Goal: Transaction & Acquisition: Purchase product/service

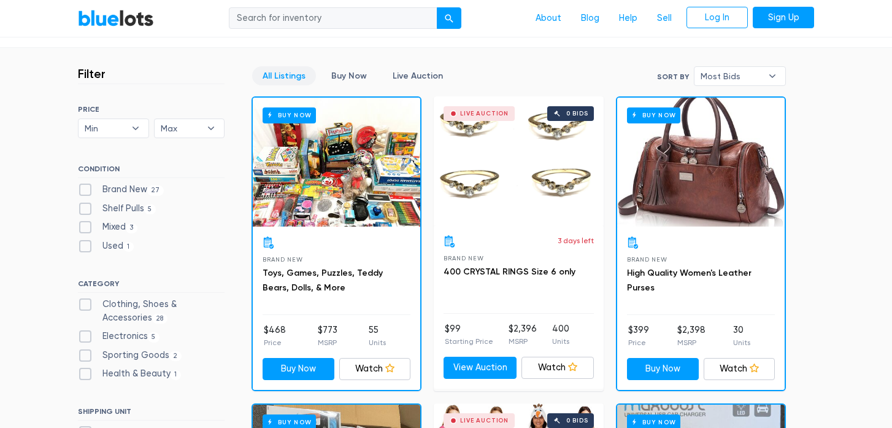
scroll to position [316, 0]
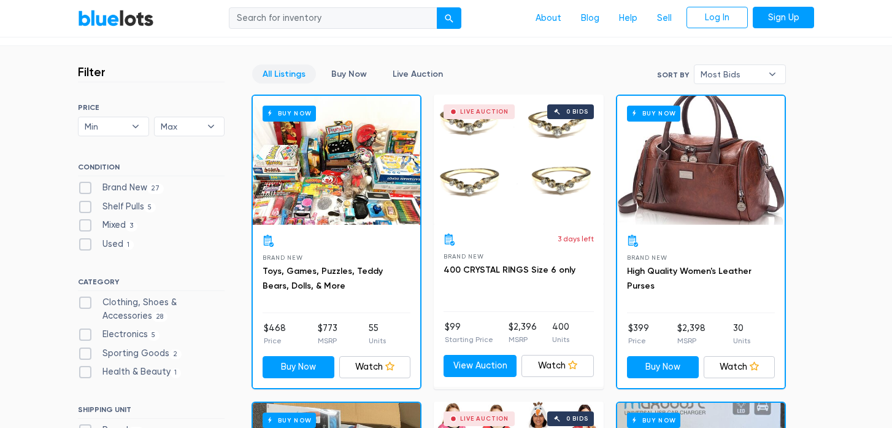
click at [85, 188] on label "Brand New 27" at bounding box center [121, 187] width 86 height 13
click at [85, 188] on New"] "Brand New 27" at bounding box center [82, 185] width 8 height 8
checkbox New"] "true"
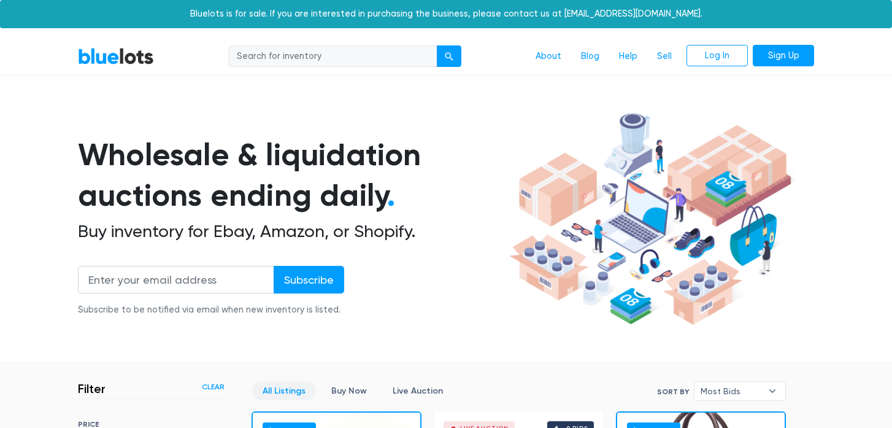
scroll to position [330, 0]
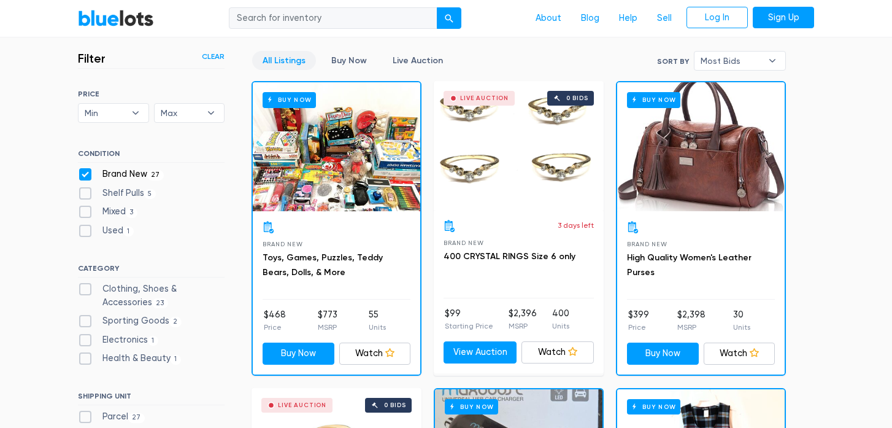
click at [85, 195] on label "Shelf Pulls 5" at bounding box center [117, 192] width 78 height 13
click at [85, 194] on Pulls"] "Shelf Pulls 5" at bounding box center [82, 190] width 8 height 8
checkbox Pulls"] "true"
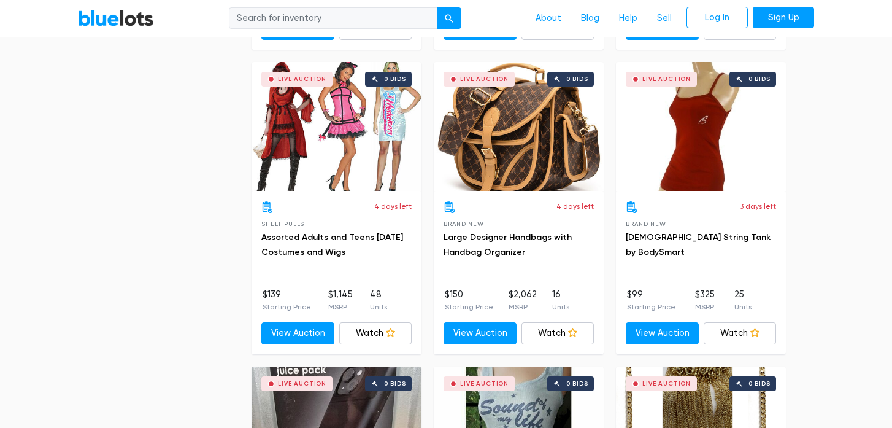
scroll to position [1878, 0]
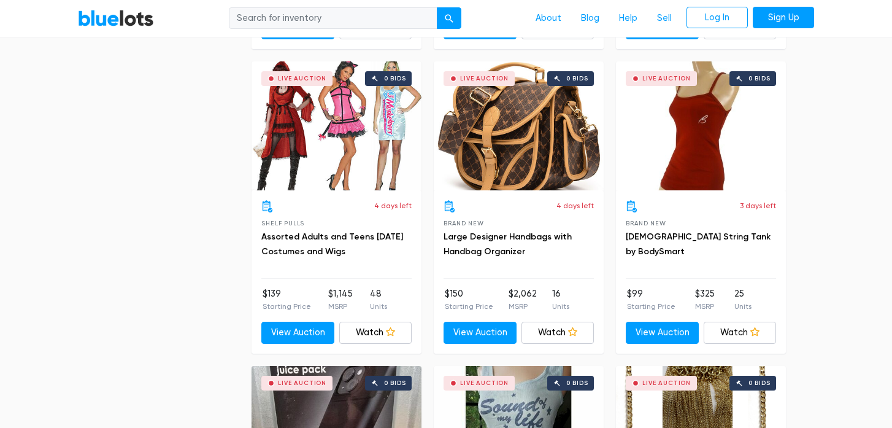
click at [494, 169] on div "Live Auction 0 bids" at bounding box center [519, 125] width 170 height 129
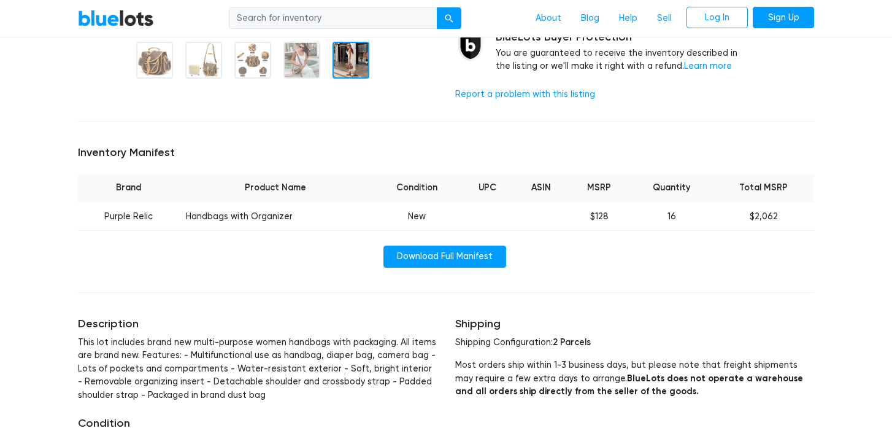
scroll to position [390, 0]
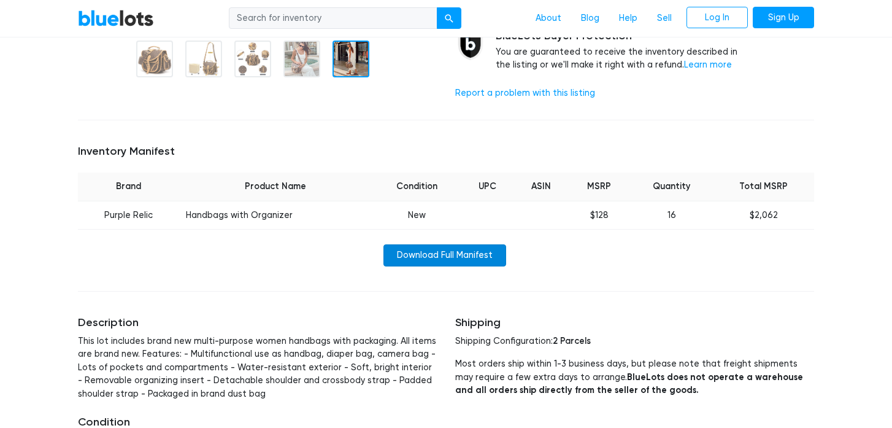
click at [426, 258] on link "Download Full Manifest" at bounding box center [444, 255] width 123 height 22
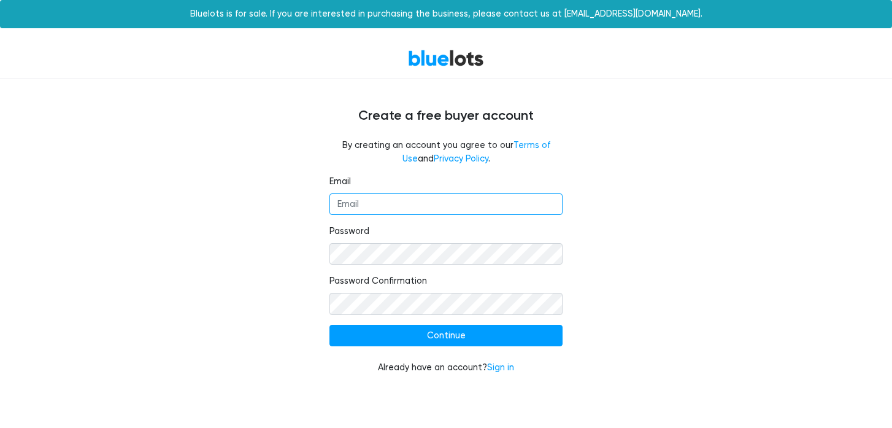
click at [376, 208] on input "Email" at bounding box center [445, 204] width 233 height 22
type input "[EMAIL_ADDRESS][DOMAIN_NAME]"
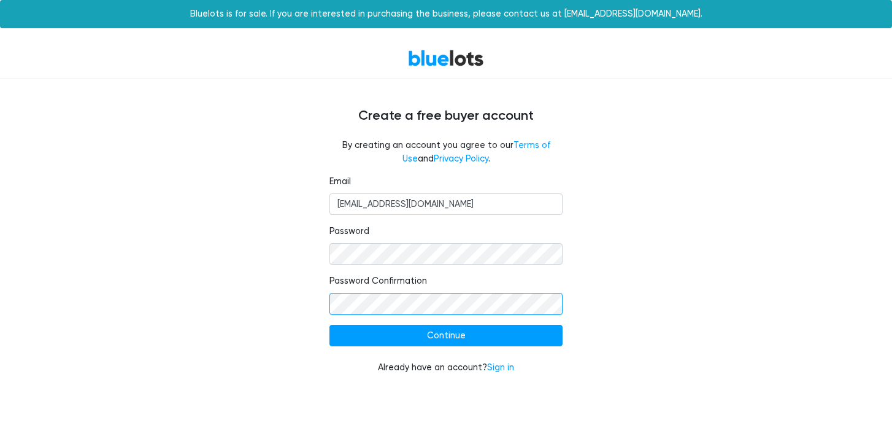
click at [329, 324] on input "Continue" at bounding box center [445, 335] width 233 height 22
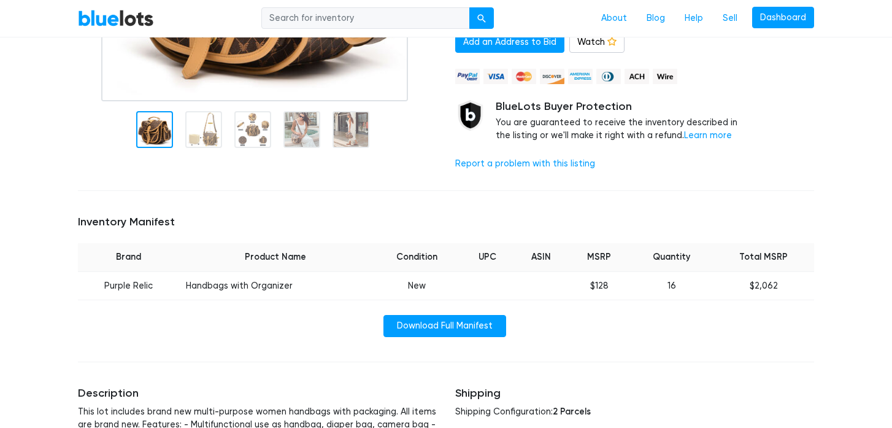
scroll to position [320, 0]
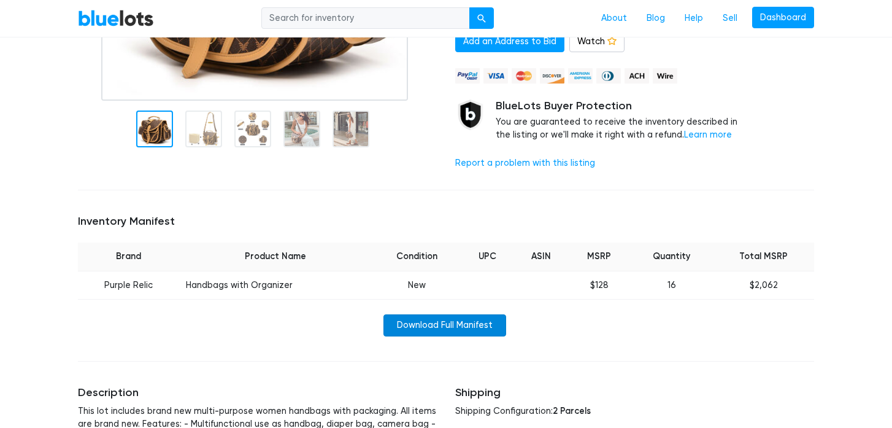
click at [416, 328] on link "Download Full Manifest" at bounding box center [444, 325] width 123 height 22
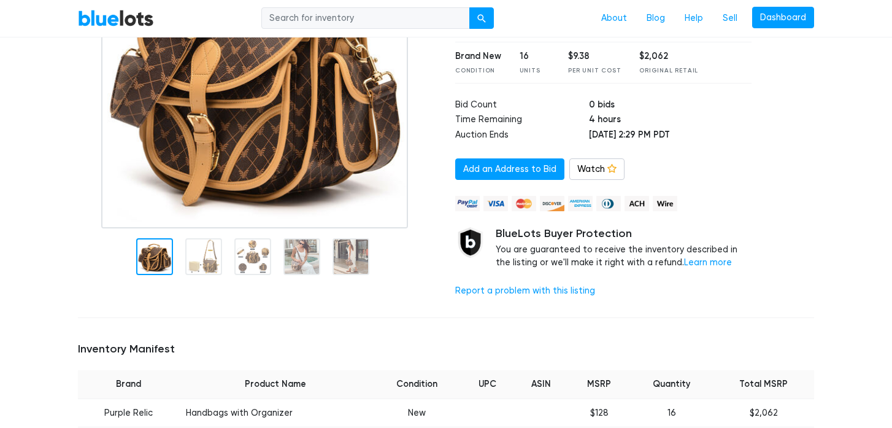
scroll to position [0, 0]
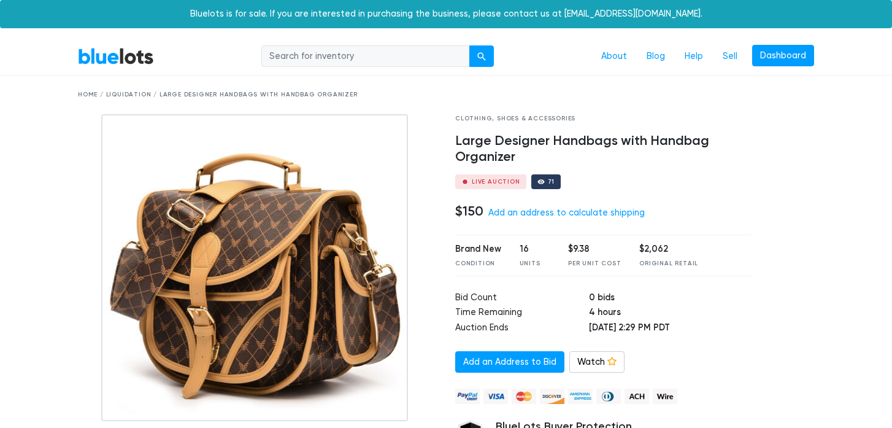
click at [118, 55] on link "BlueLots" at bounding box center [116, 56] width 76 height 18
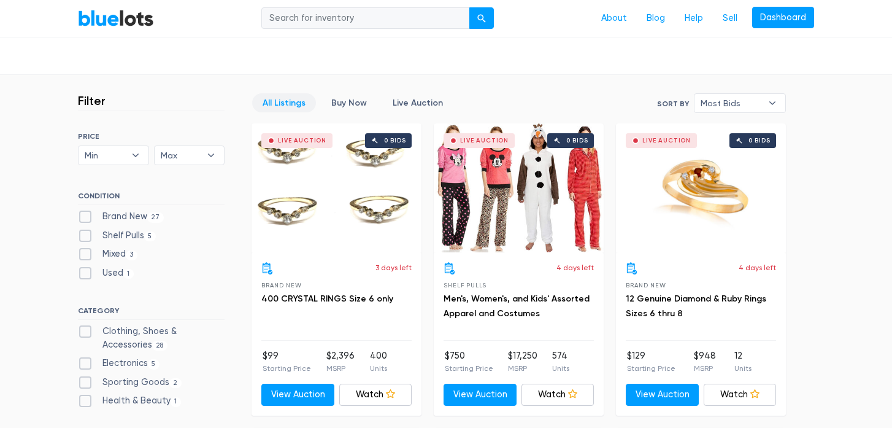
scroll to position [277, 0]
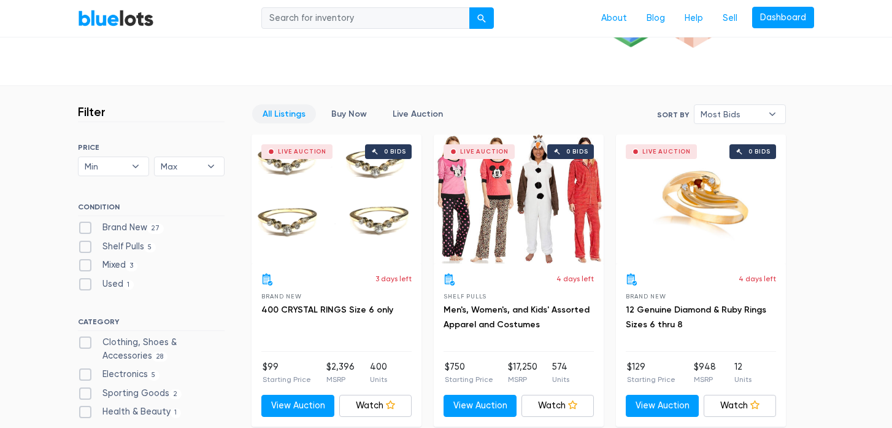
click at [84, 228] on label "Brand New 27" at bounding box center [121, 227] width 86 height 13
click at [84, 228] on New"] "Brand New 27" at bounding box center [82, 225] width 8 height 8
checkbox New"] "true"
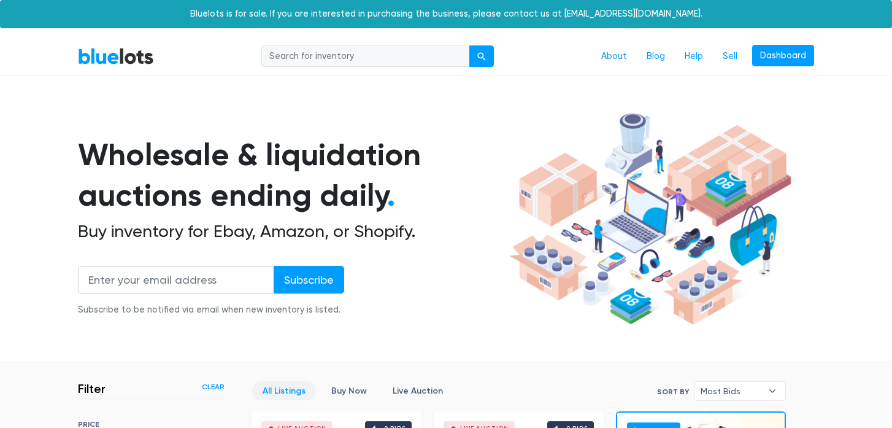
scroll to position [330, 0]
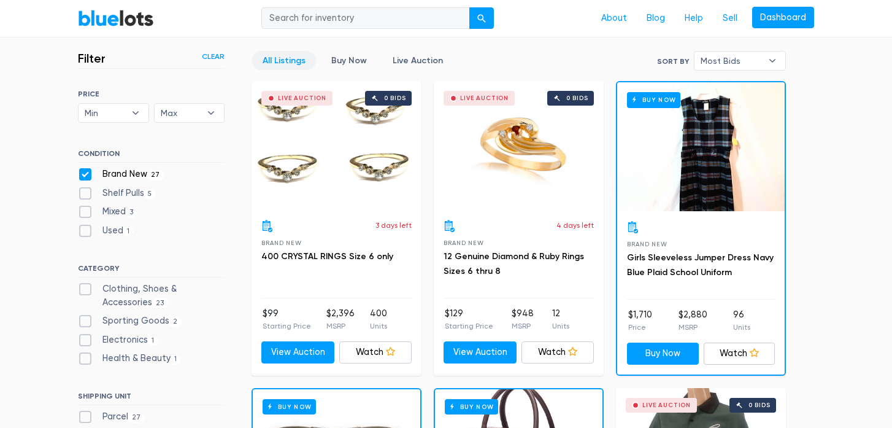
click at [85, 194] on label "Shelf Pulls 5" at bounding box center [117, 192] width 78 height 13
click at [85, 194] on Pulls"] "Shelf Pulls 5" at bounding box center [82, 190] width 8 height 8
checkbox Pulls"] "true"
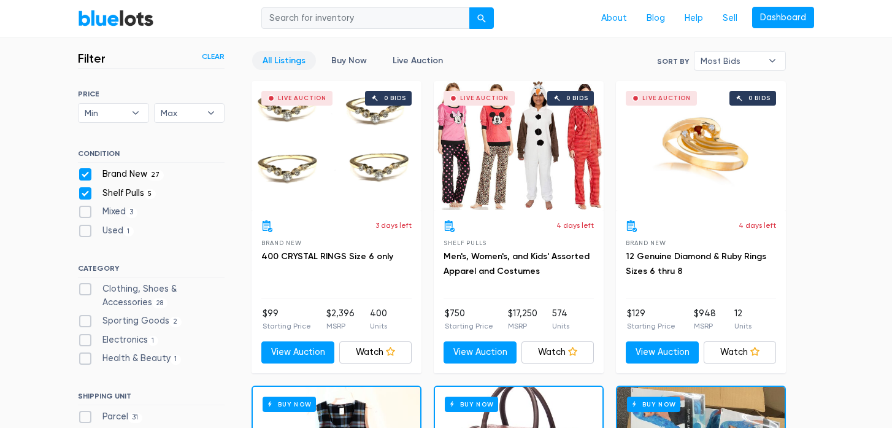
scroll to position [331, 0]
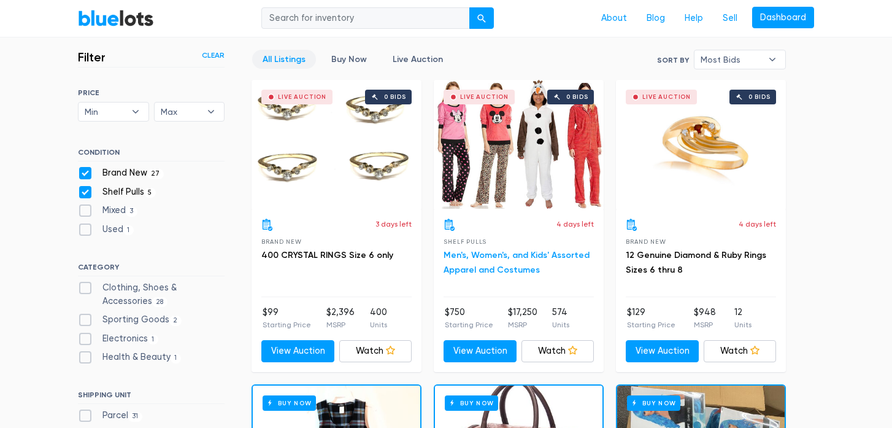
click at [467, 254] on link "Men's, Women's, and Kids' Assorted Apparel and Costumes" at bounding box center [516, 262] width 146 height 25
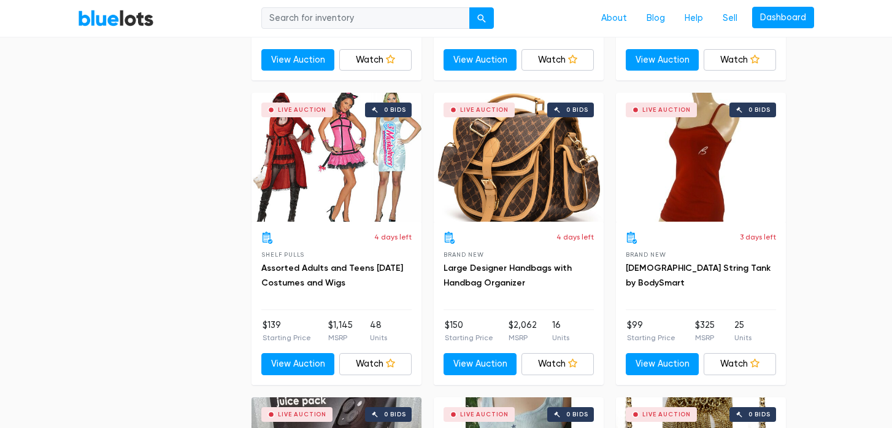
scroll to position [1852, 0]
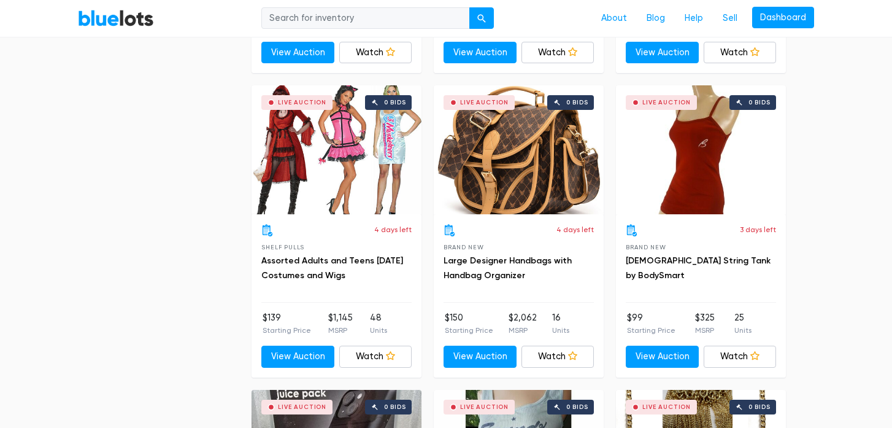
drag, startPoint x: 515, startPoint y: 318, endPoint x: 546, endPoint y: 320, distance: 31.3
click at [545, 320] on ul "$150 Starting Price $2,062 MSRP 16 Units" at bounding box center [518, 323] width 150 height 25
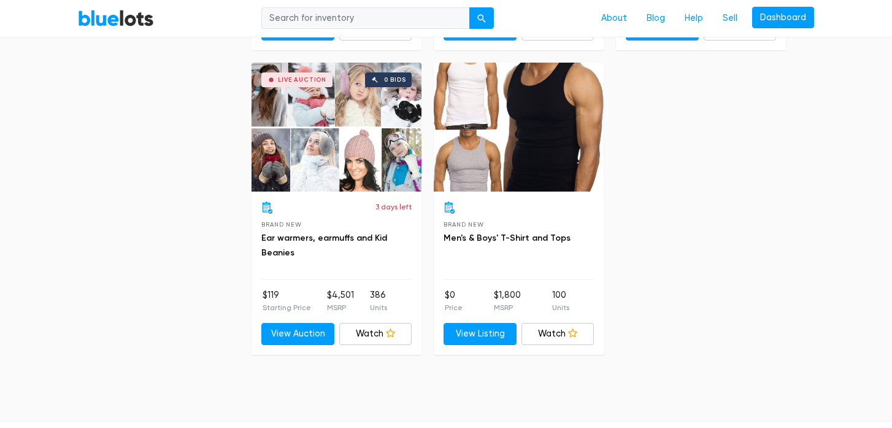
scroll to position [4008, 0]
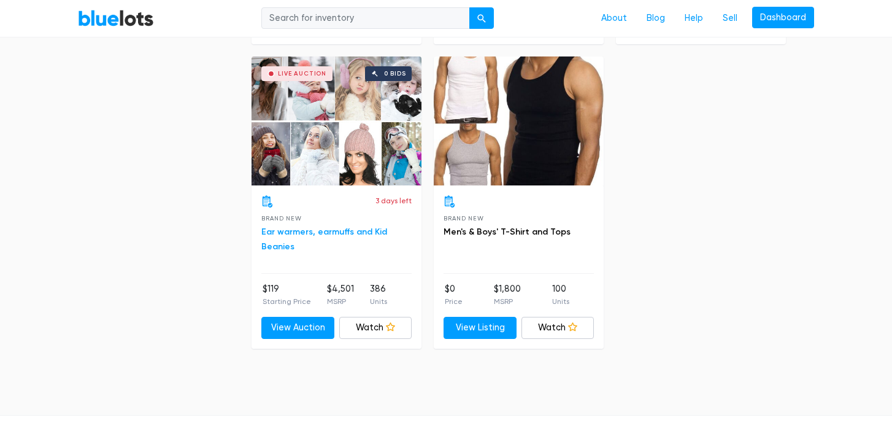
click at [343, 231] on link "Ear warmers, earmuffs and Kid Beanies" at bounding box center [324, 238] width 126 height 25
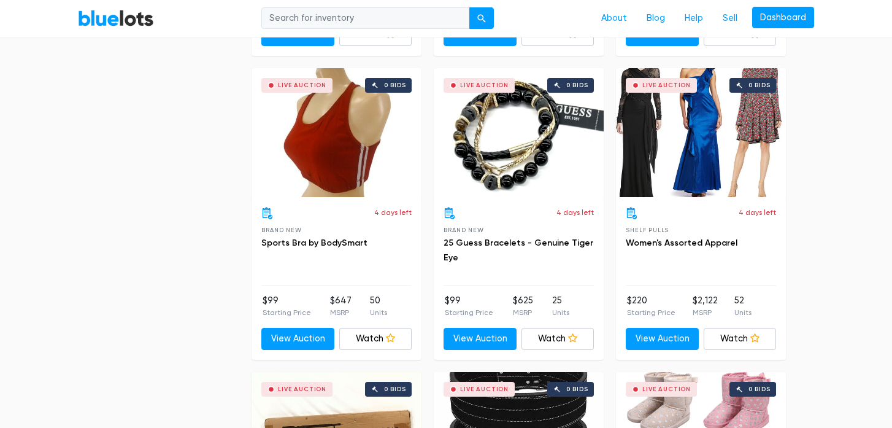
scroll to position [3087, 0]
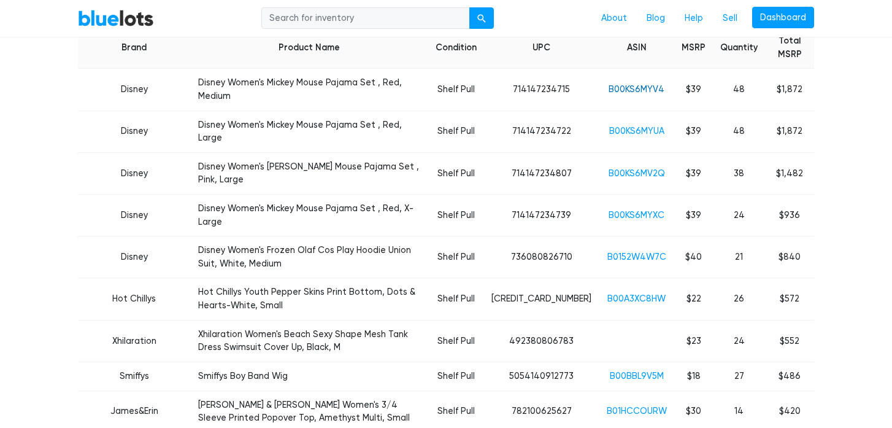
scroll to position [539, 0]
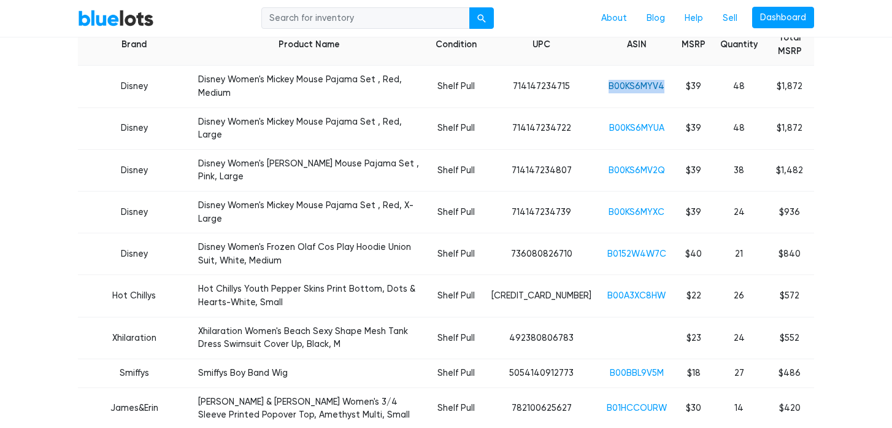
drag, startPoint x: 664, startPoint y: 86, endPoint x: 607, endPoint y: 85, distance: 57.1
click at [607, 84] on td "B00KS6MYV4" at bounding box center [636, 87] width 75 height 42
copy link "B00KS6MYV4"
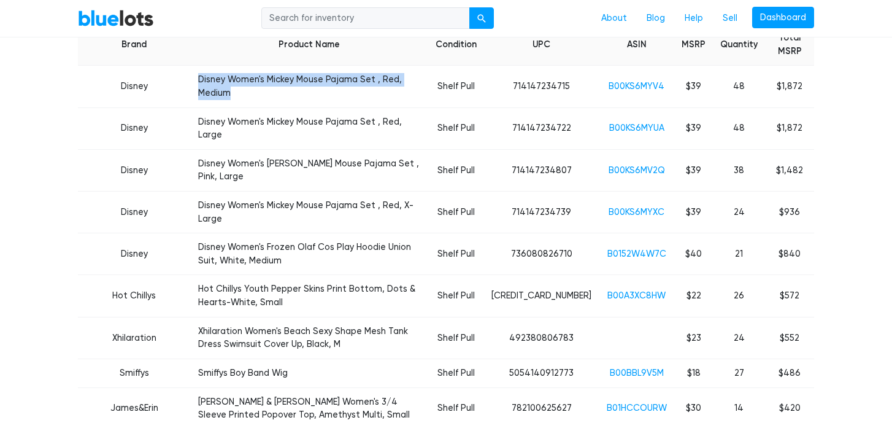
drag, startPoint x: 167, startPoint y: 79, endPoint x: 371, endPoint y: 88, distance: 203.8
click at [371, 88] on td "Disney Women's Mickey Mouse Pajama Set , Red, Medium" at bounding box center [309, 87] width 237 height 42
copy td "Disney Women's Mickey Mouse Pajama Set , Red, Medium"
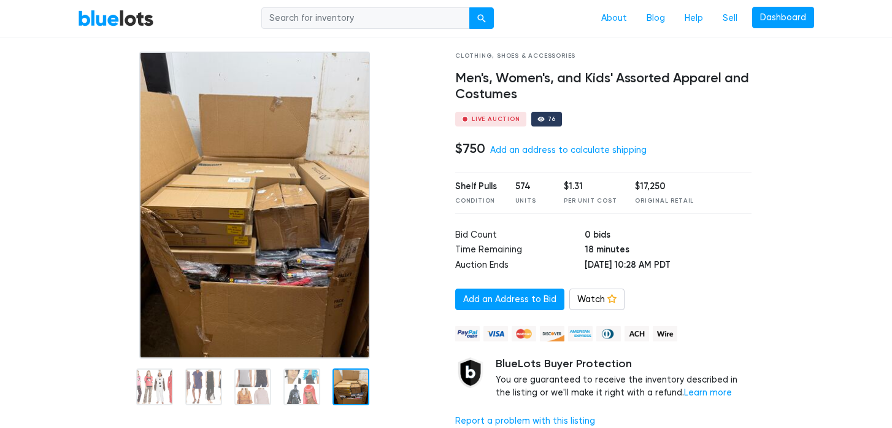
scroll to position [0, 0]
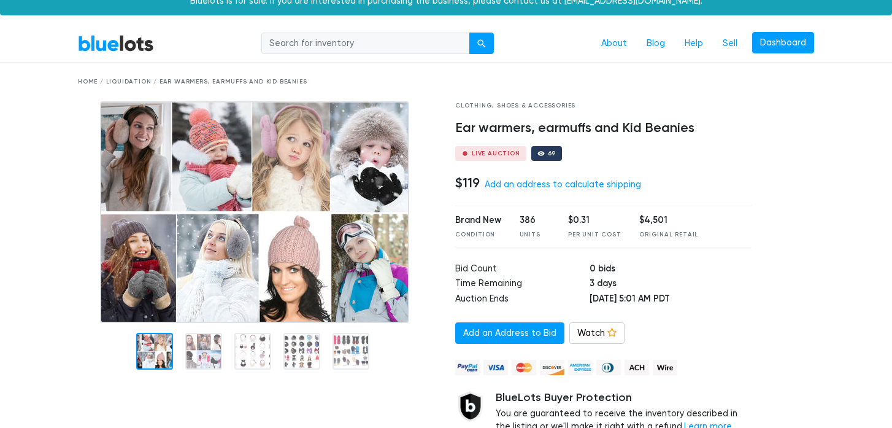
scroll to position [13, 0]
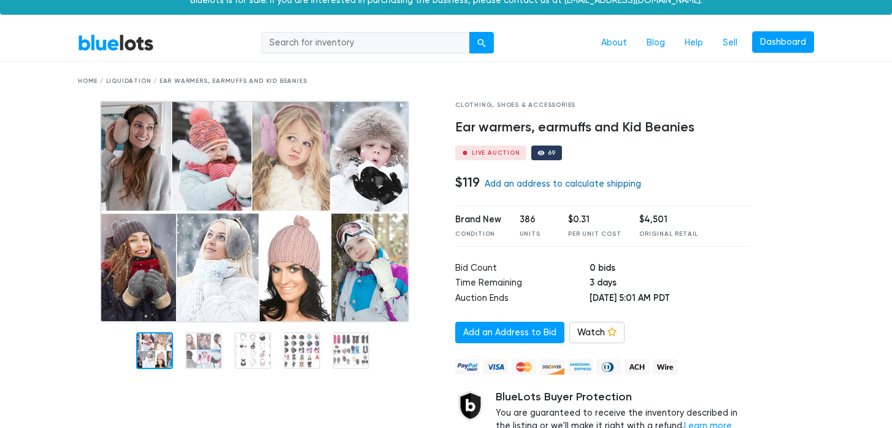
click at [515, 186] on link "Add an address to calculate shipping" at bounding box center [563, 183] width 156 height 10
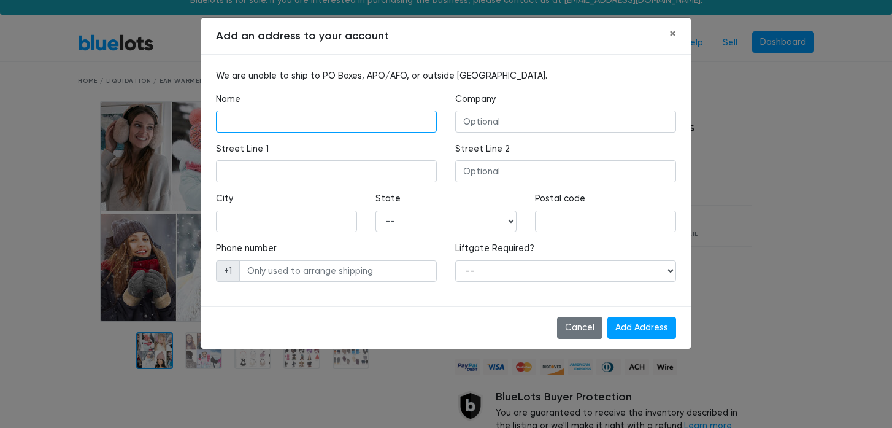
click at [394, 126] on input "text" at bounding box center [326, 121] width 221 height 22
type input "Ariana Wallace"
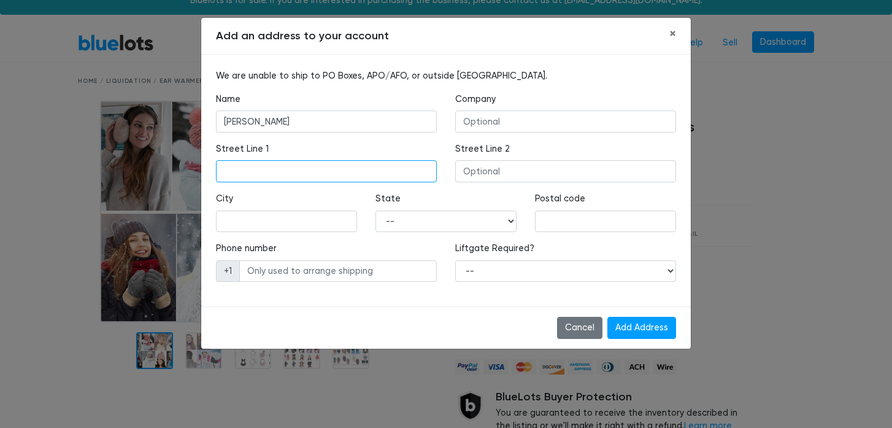
click at [258, 166] on input "text" at bounding box center [326, 171] width 221 height 22
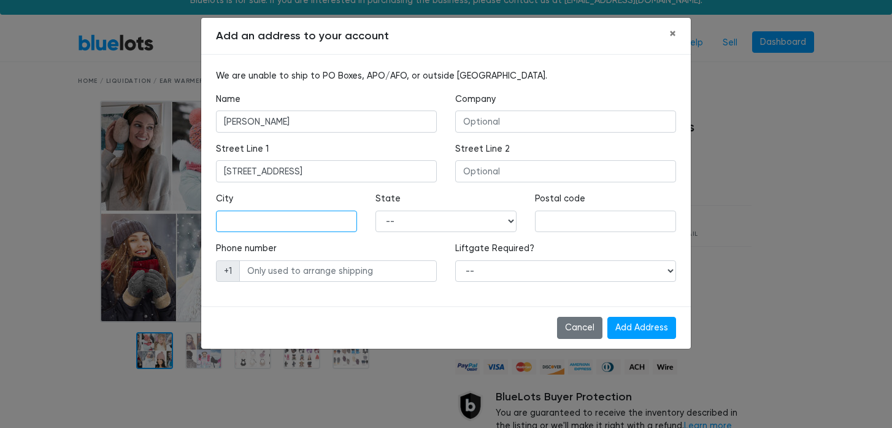
click at [288, 228] on input "text" at bounding box center [286, 221] width 141 height 22
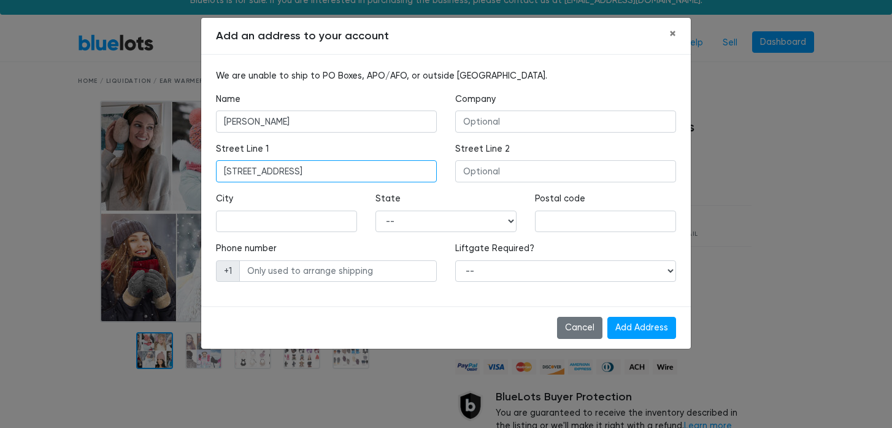
click at [312, 173] on input "3415 Creole Bay Lane" at bounding box center [326, 171] width 221 height 22
type input "3415 Creole Bay Ln"
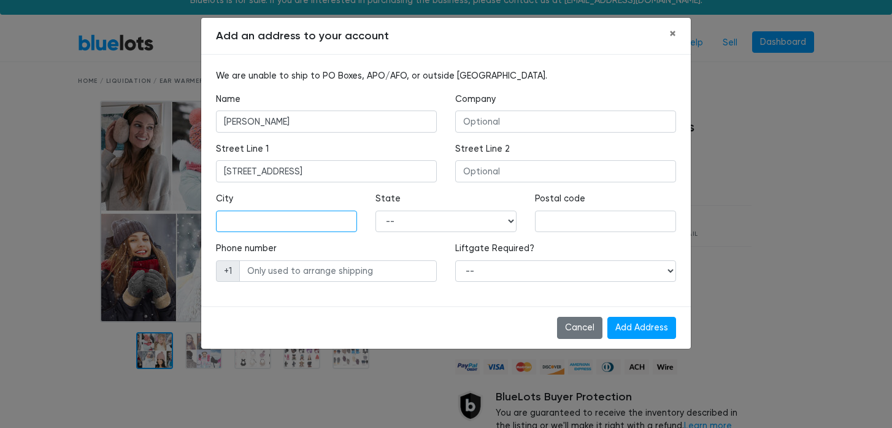
click at [277, 223] on input "text" at bounding box center [286, 221] width 141 height 22
type input "Rosenberg"
click at [440, 226] on select "-- Alabama Alaska Arizona Arkansas California Colorado Connecticut Delaware Dis…" at bounding box center [445, 221] width 141 height 22
select select "TX"
click at [375, 210] on select "-- Alabama Alaska Arizona Arkansas California Colorado Connecticut Delaware Dis…" at bounding box center [445, 221] width 141 height 22
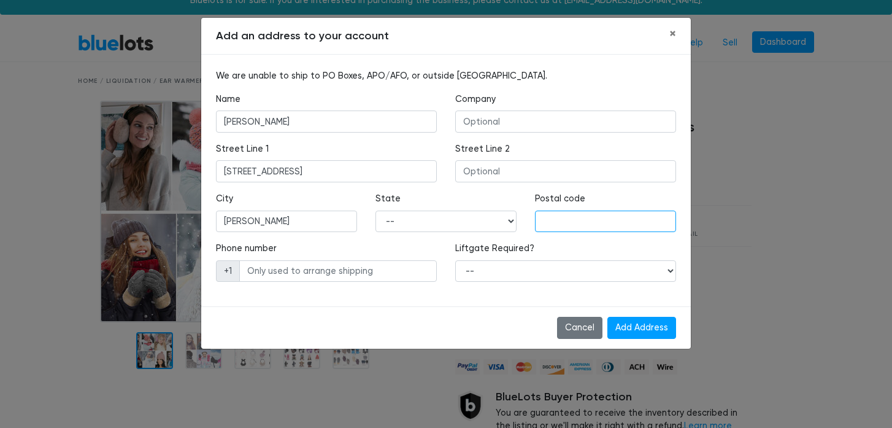
click at [558, 225] on input "text" at bounding box center [605, 221] width 141 height 22
type input "77471"
click at [391, 272] on input "text" at bounding box center [338, 271] width 198 height 22
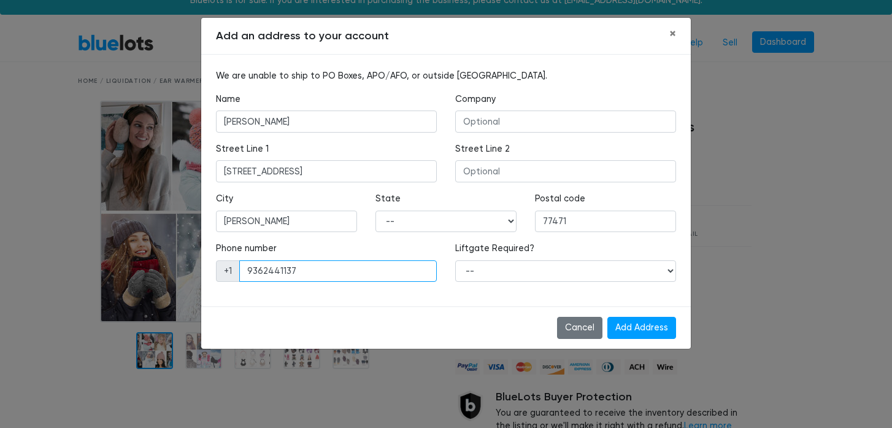
type input "9362441137"
click at [508, 276] on select "-- Yes No" at bounding box center [565, 271] width 221 height 22
select select "0"
click at [455, 260] on select "-- Yes No" at bounding box center [565, 271] width 221 height 22
click at [637, 326] on input "Add Address" at bounding box center [641, 327] width 69 height 22
